Goal: Use online tool/utility: Use online tool/utility

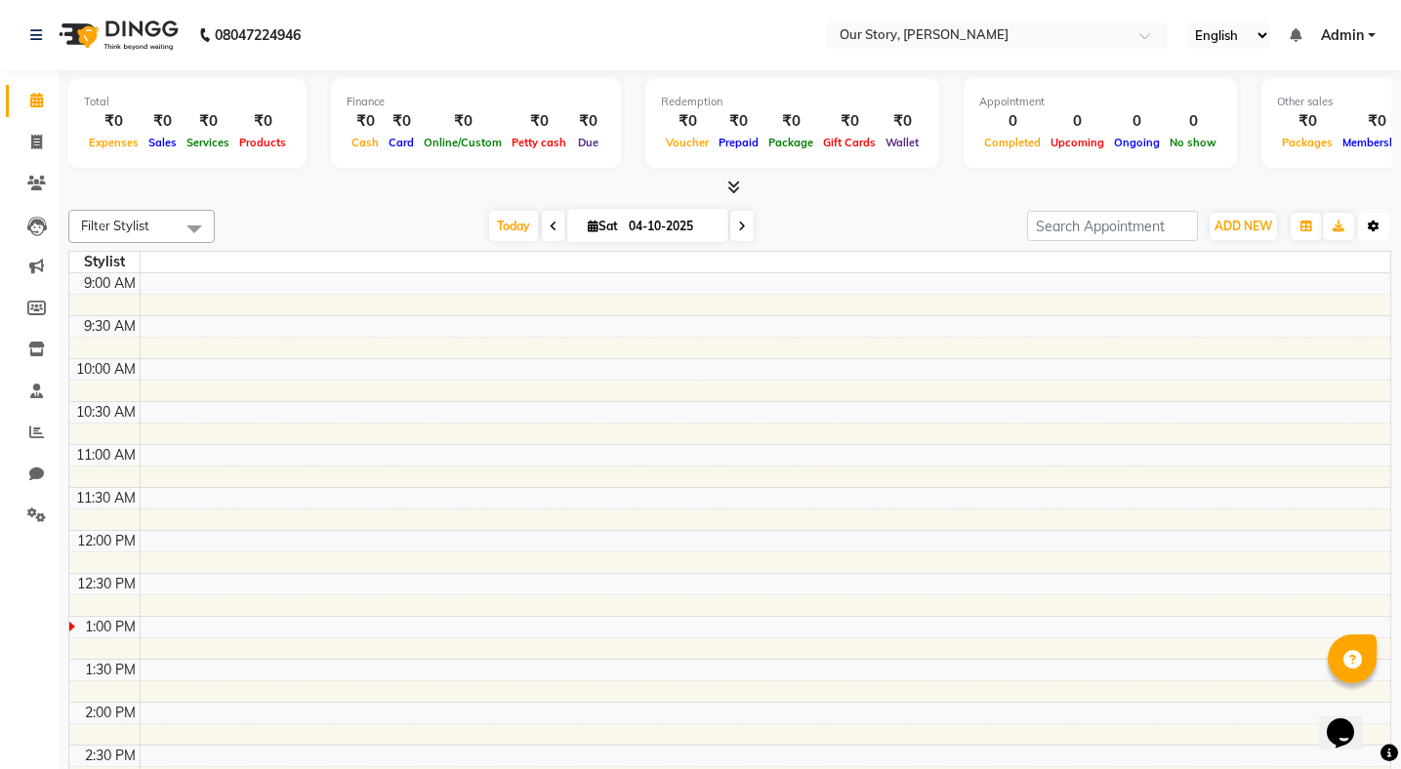
click at [1374, 233] on button "Toggle Dropdown" at bounding box center [1373, 226] width 31 height 27
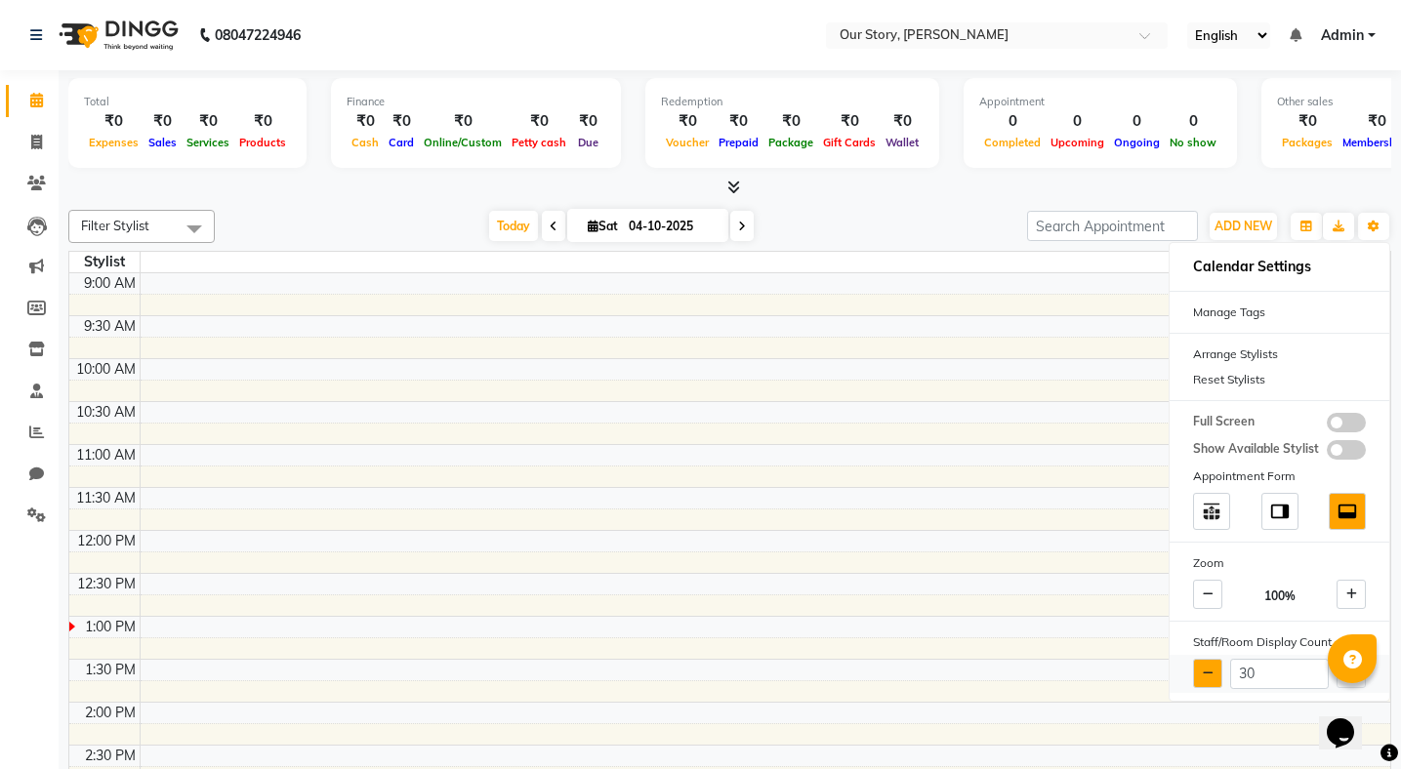
click at [1208, 675] on icon at bounding box center [1208, 674] width 11 height 12
click at [1270, 674] on input "27" at bounding box center [1279, 674] width 99 height 30
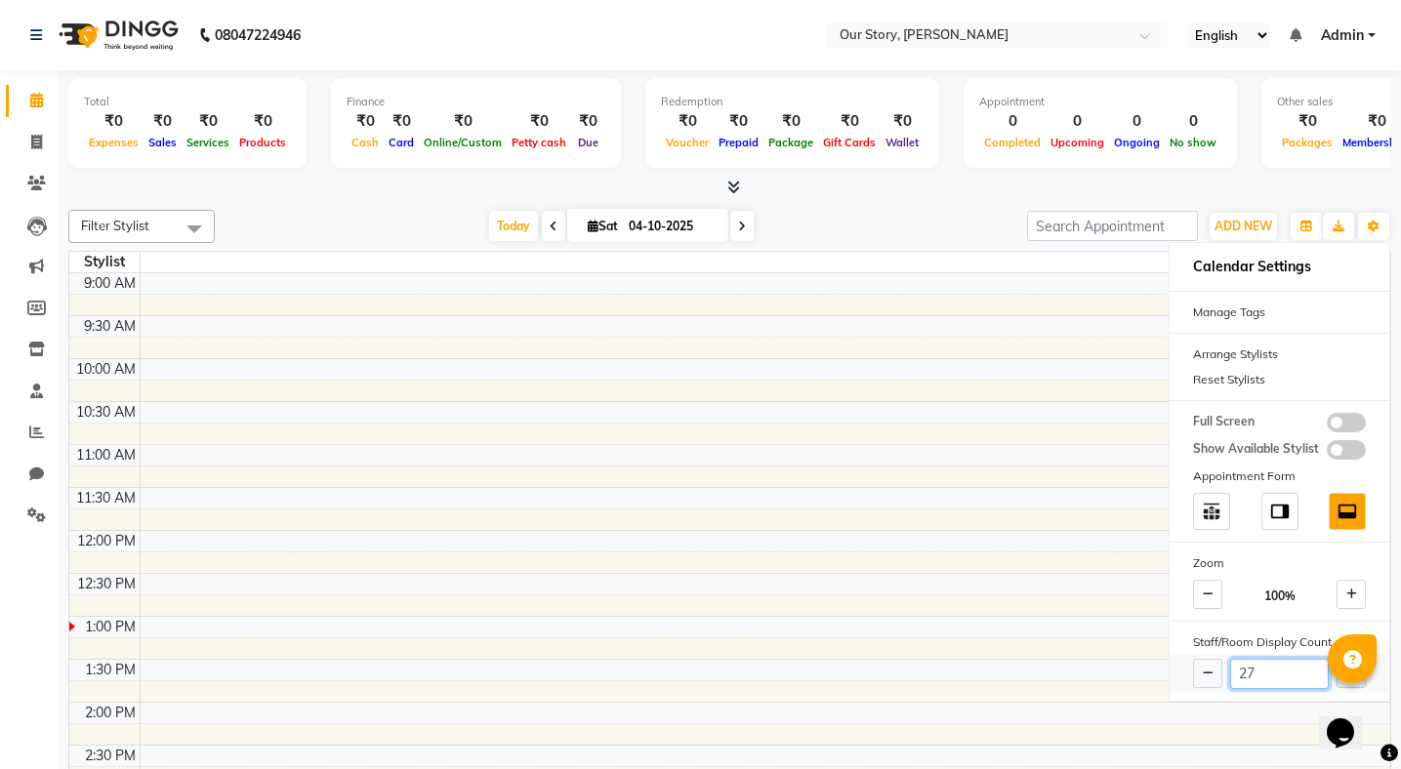
click at [1270, 674] on input "27" at bounding box center [1279, 674] width 99 height 30
type input "10"
click at [1326, 173] on div "Total ₹0 Expenses ₹0 Sales ₹0 Services ₹0 Products Finance ₹0 Cash ₹0 Card ₹0 O…" at bounding box center [729, 134] width 1323 height 128
